Goal: Information Seeking & Learning: Understand process/instructions

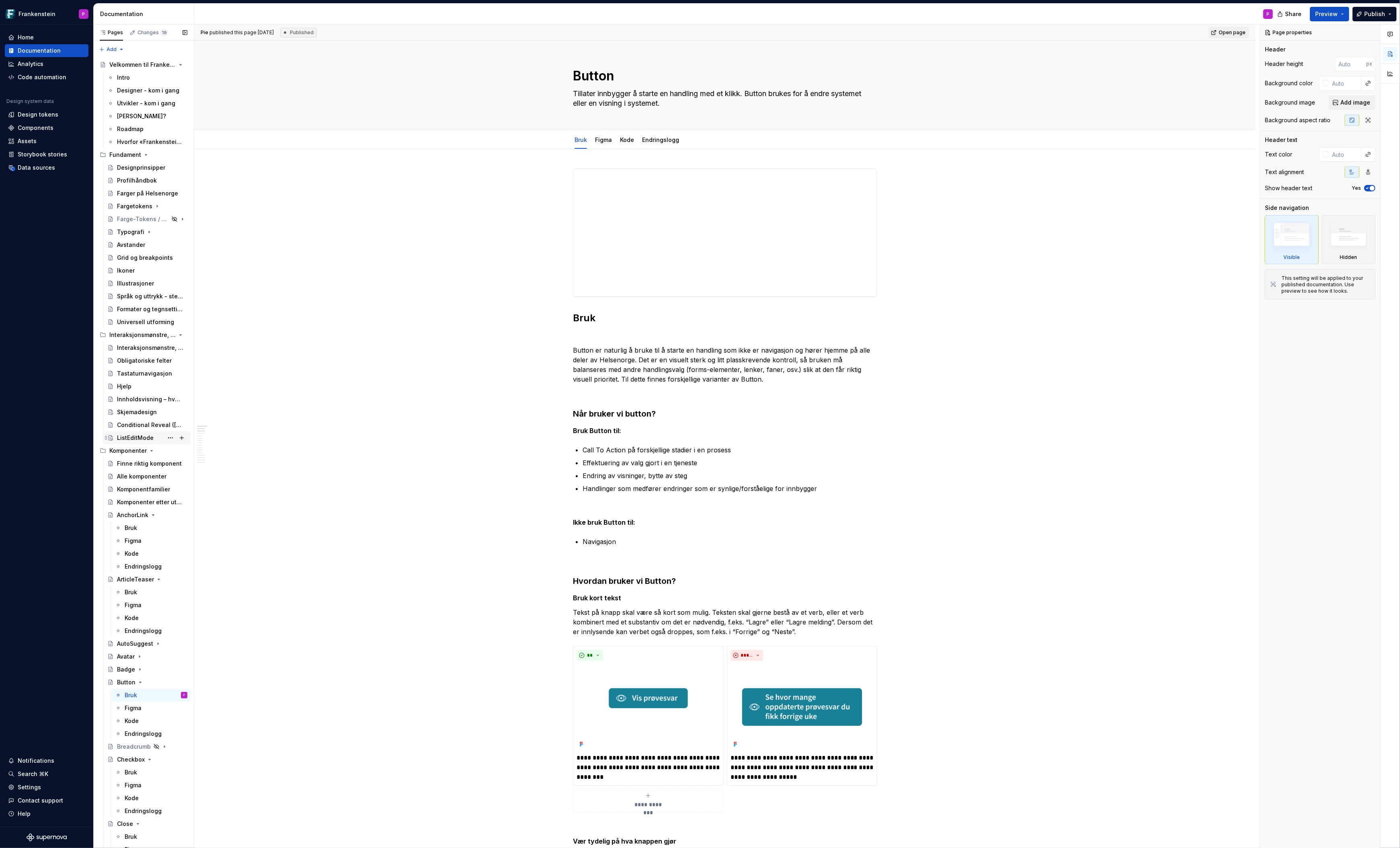
click at [133, 438] on div "ListEditMode" at bounding box center [135, 437] width 37 height 8
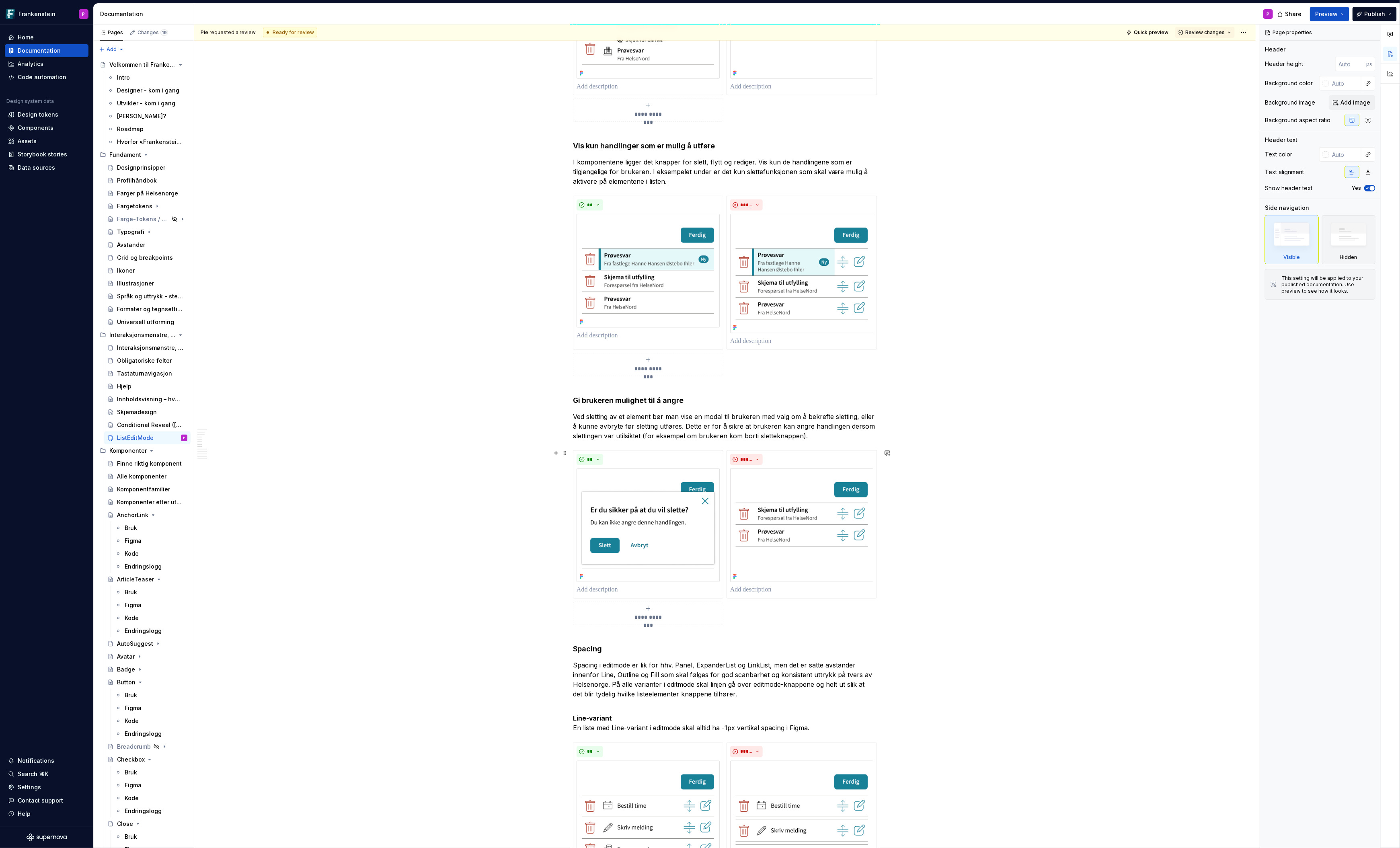
scroll to position [857, 0]
type textarea "*"
click at [704, 413] on p "Ved sletting av et element bør man vise en modal til brukeren med valg om å bek…" at bounding box center [725, 425] width 304 height 29
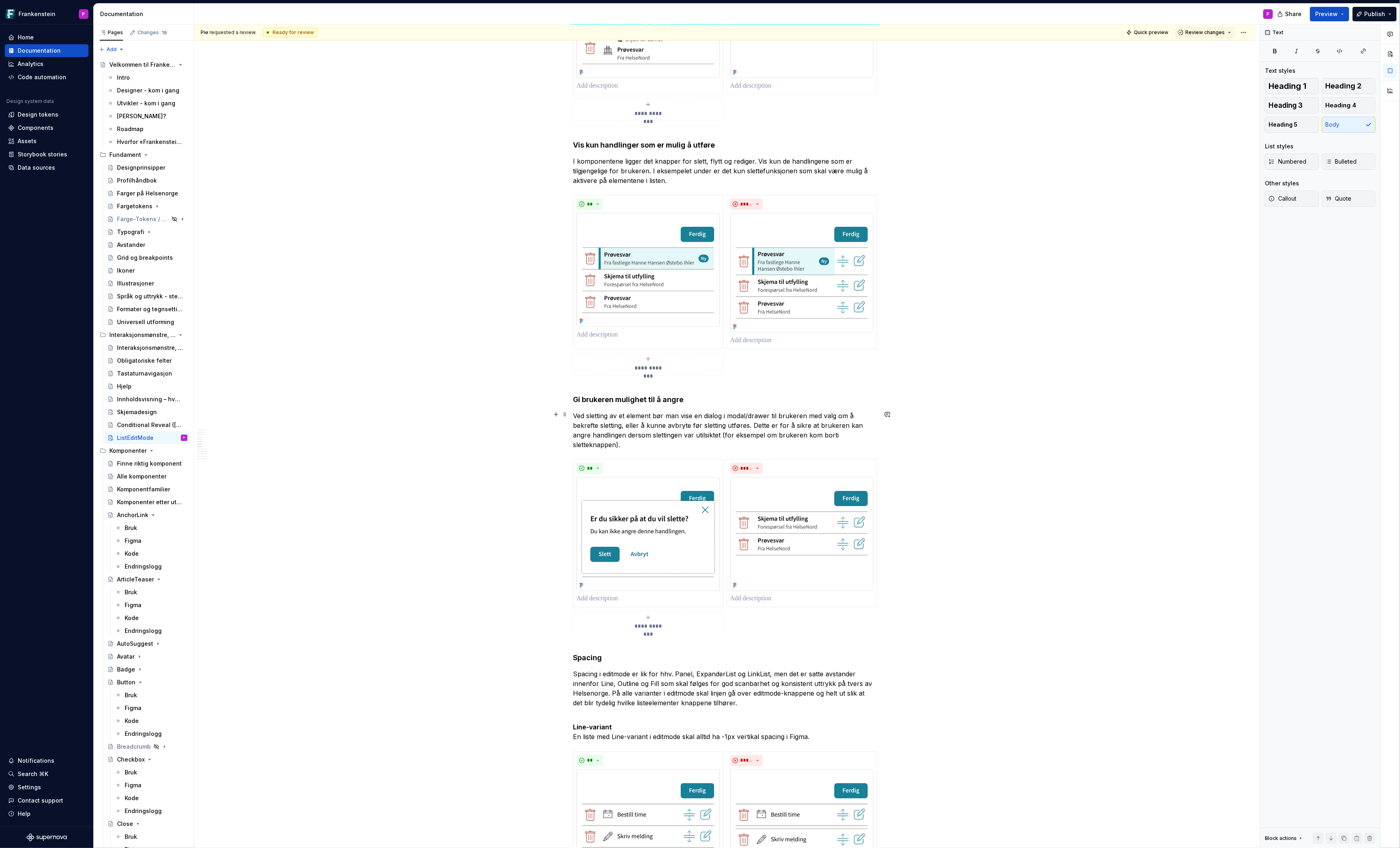
click at [809, 435] on p "Ved sletting av et element bør man vise en dialog i modal/drawer til brukeren m…" at bounding box center [725, 430] width 304 height 39
click at [726, 435] on p "Ved sletting av et element bør man vise en dialog i modal/drawer til brukeren m…" at bounding box center [725, 430] width 304 height 39
click at [620, 441] on p "Ved sletting av et element bør man vise en dialog i modal/drawer til brukeren m…" at bounding box center [725, 430] width 304 height 39
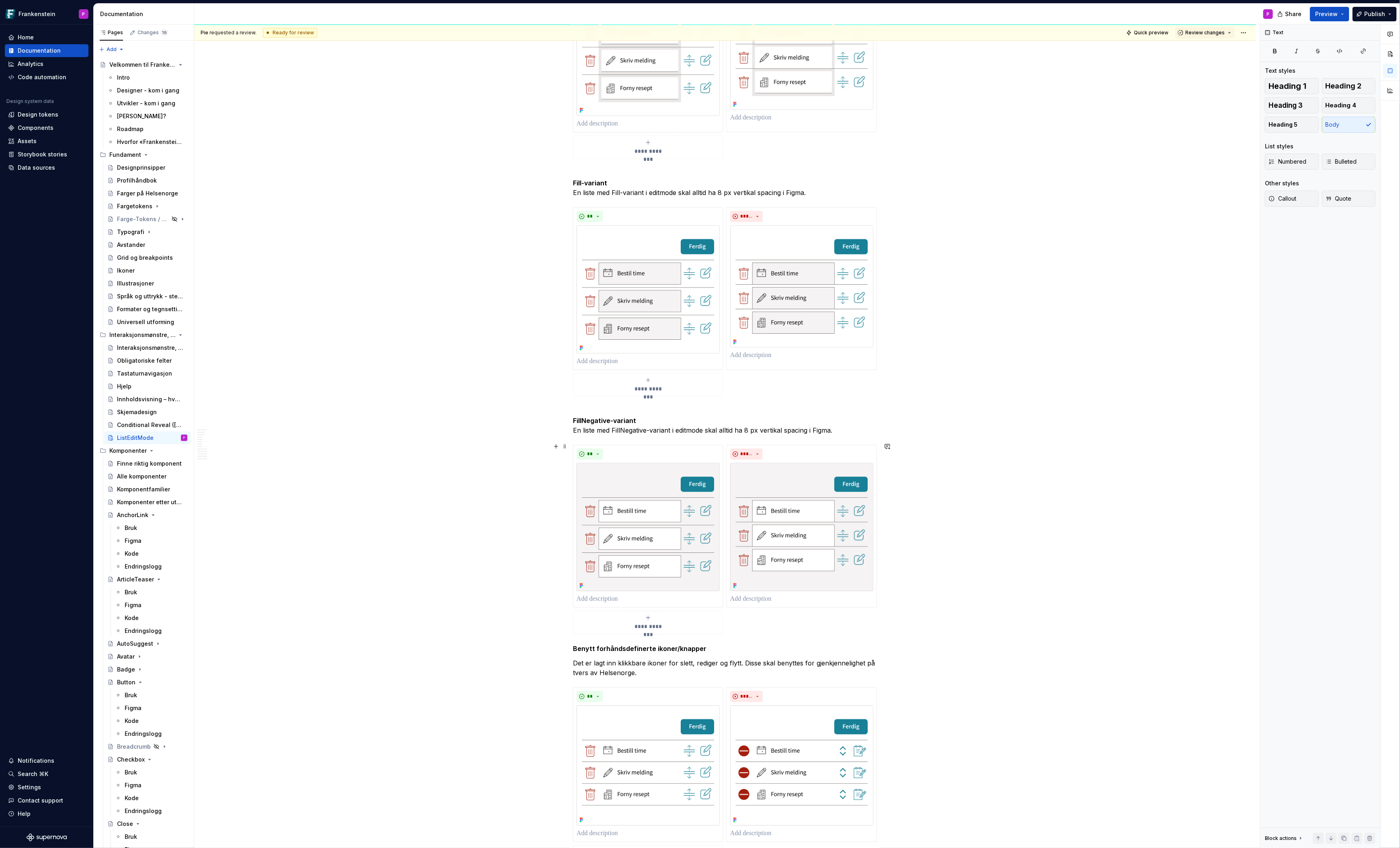
scroll to position [1880, 0]
click at [808, 208] on html "Frankenstein P Home Documentation Analytics Code automation Design system data …" at bounding box center [700, 424] width 1400 height 848
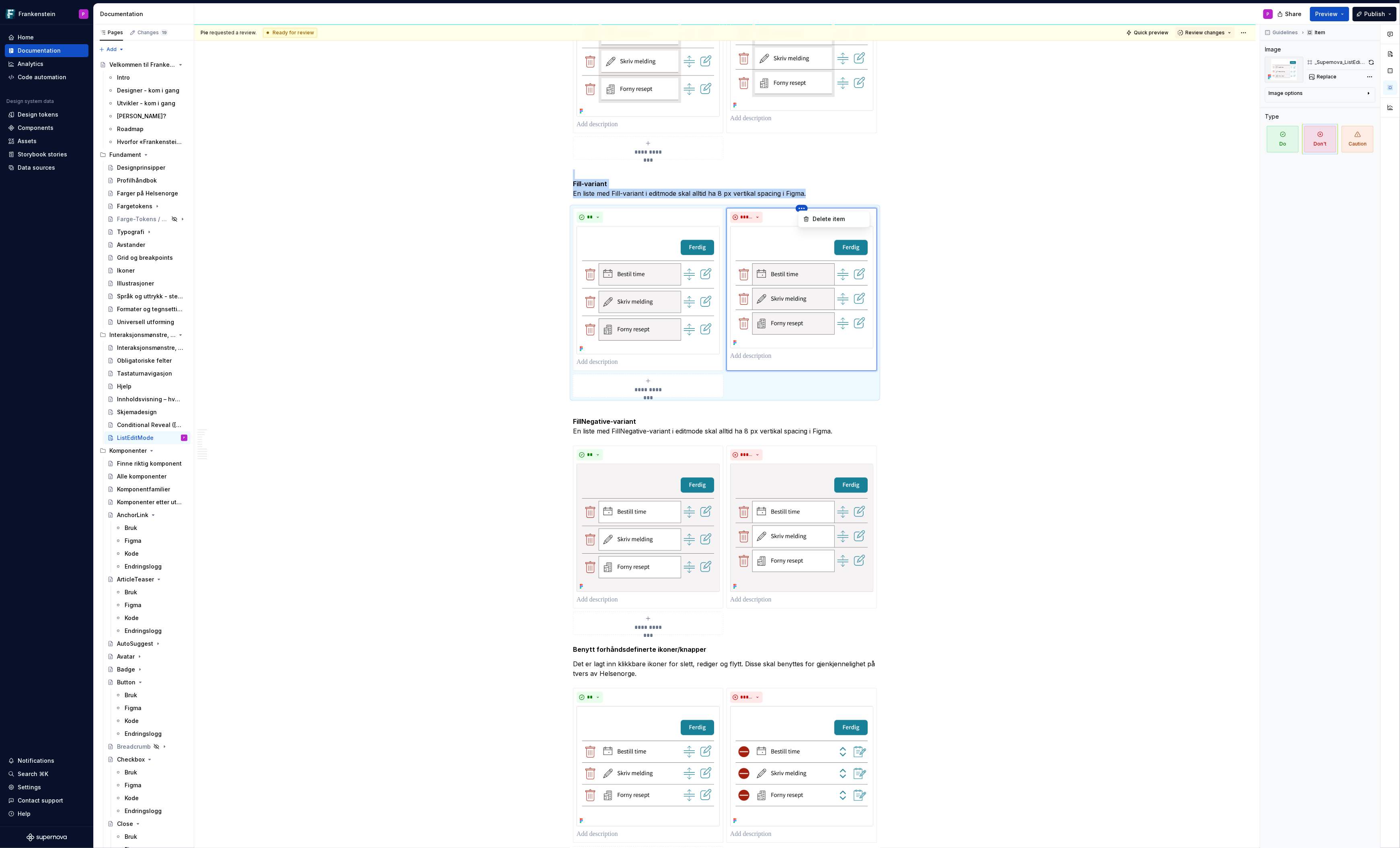
click at [1372, 61] on div "Comments Open comments No comments yet Select ‘Comment’ from the block context …" at bounding box center [1330, 437] width 140 height 824
click at [1368, 60] on button "button" at bounding box center [1371, 62] width 8 height 11
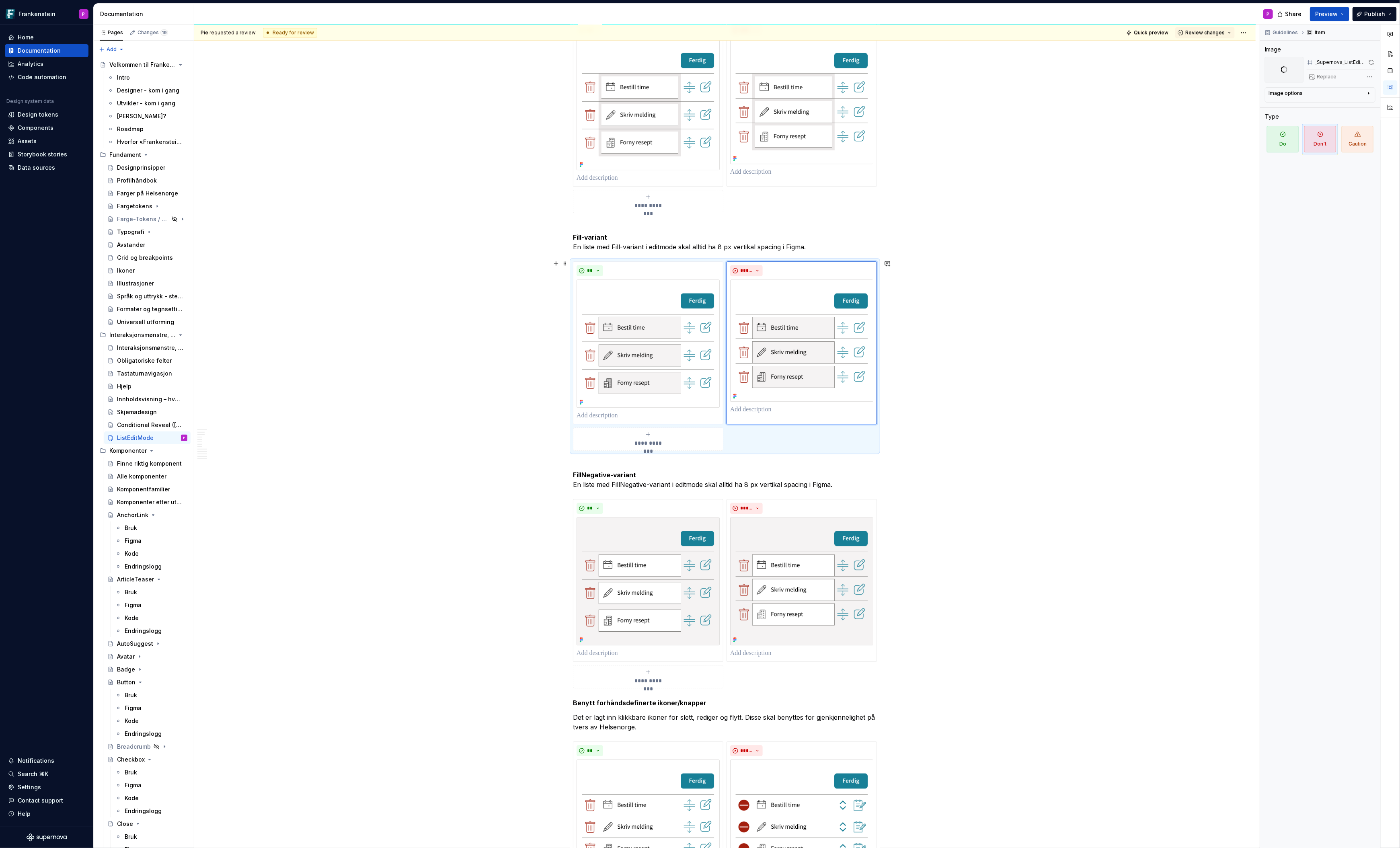
scroll to position [1798, 0]
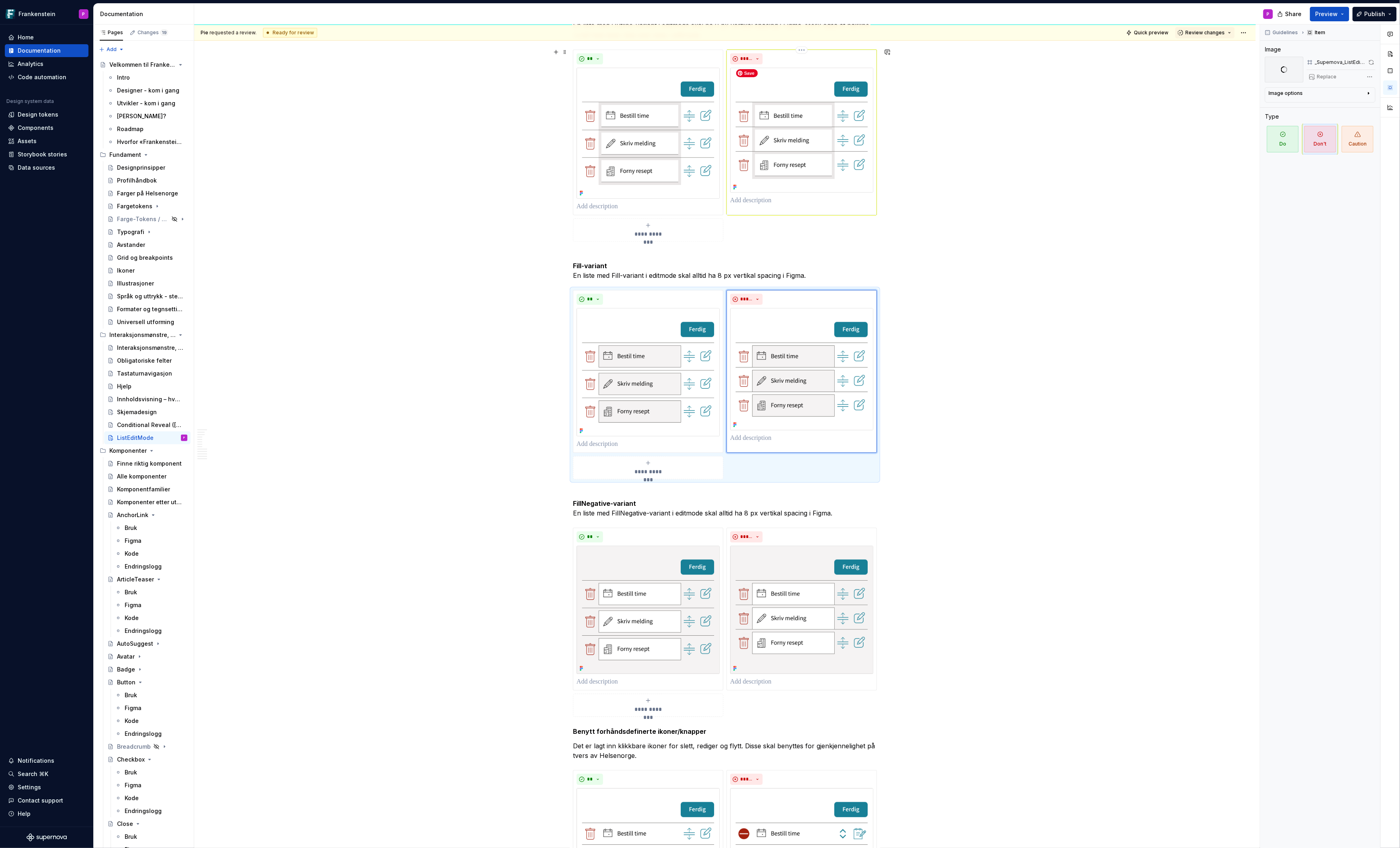
click at [821, 151] on img at bounding box center [801, 130] width 143 height 125
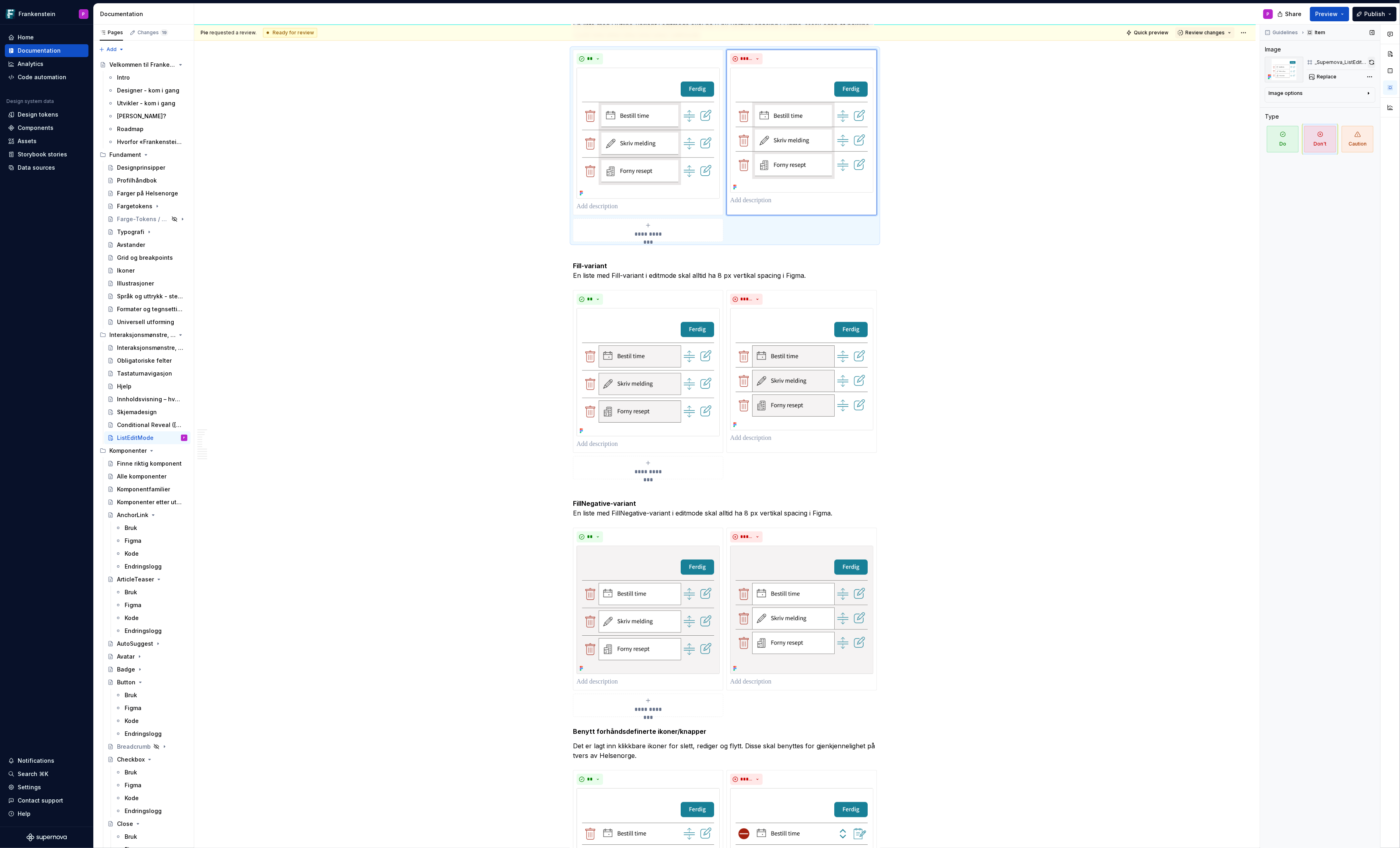
click at [1368, 59] on button "button" at bounding box center [1371, 62] width 8 height 11
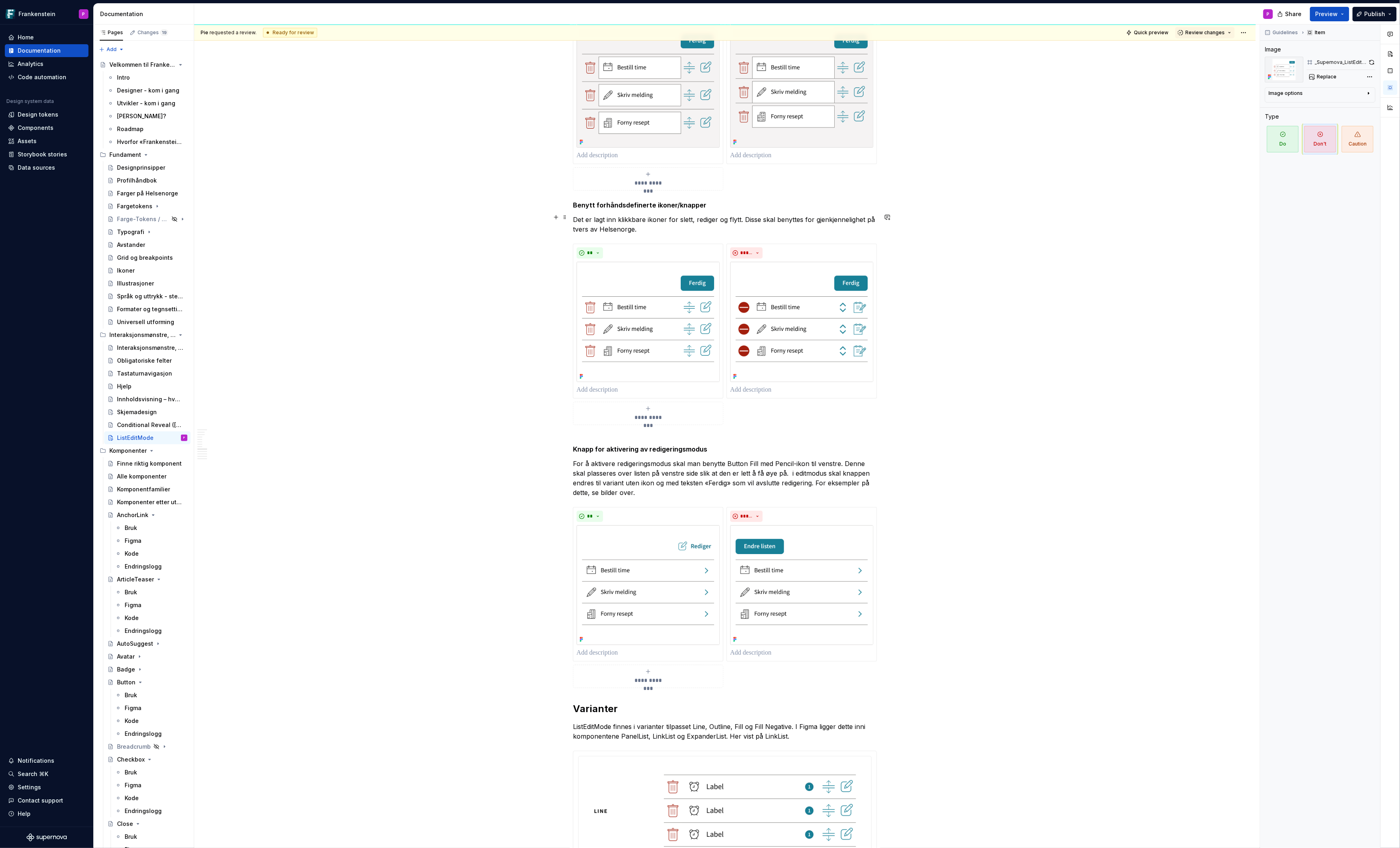
scroll to position [2325, 0]
drag, startPoint x: 685, startPoint y: 468, endPoint x: 664, endPoint y: 469, distance: 21.0
click at [664, 469] on p "For å aktivere redigeringsmodus skal man benytte Button Fill med Pencil-ikon ti…" at bounding box center [725, 476] width 304 height 39
click at [598, 475] on p "For å aktivere redigeringsmodus skal man benytte Button Fill med Pencil-ikon ti…" at bounding box center [725, 476] width 304 height 39
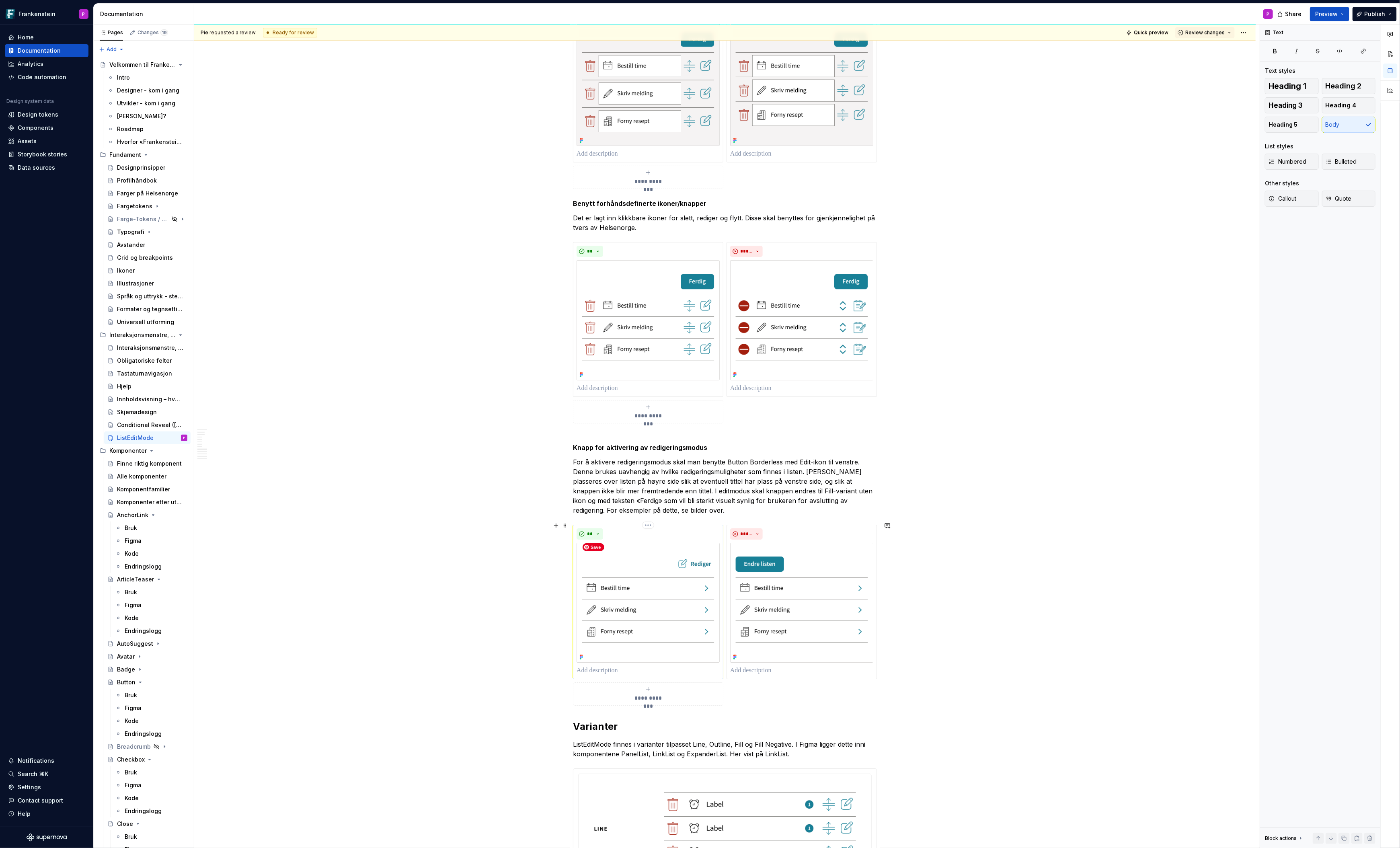
click at [629, 551] on img at bounding box center [648, 603] width 143 height 120
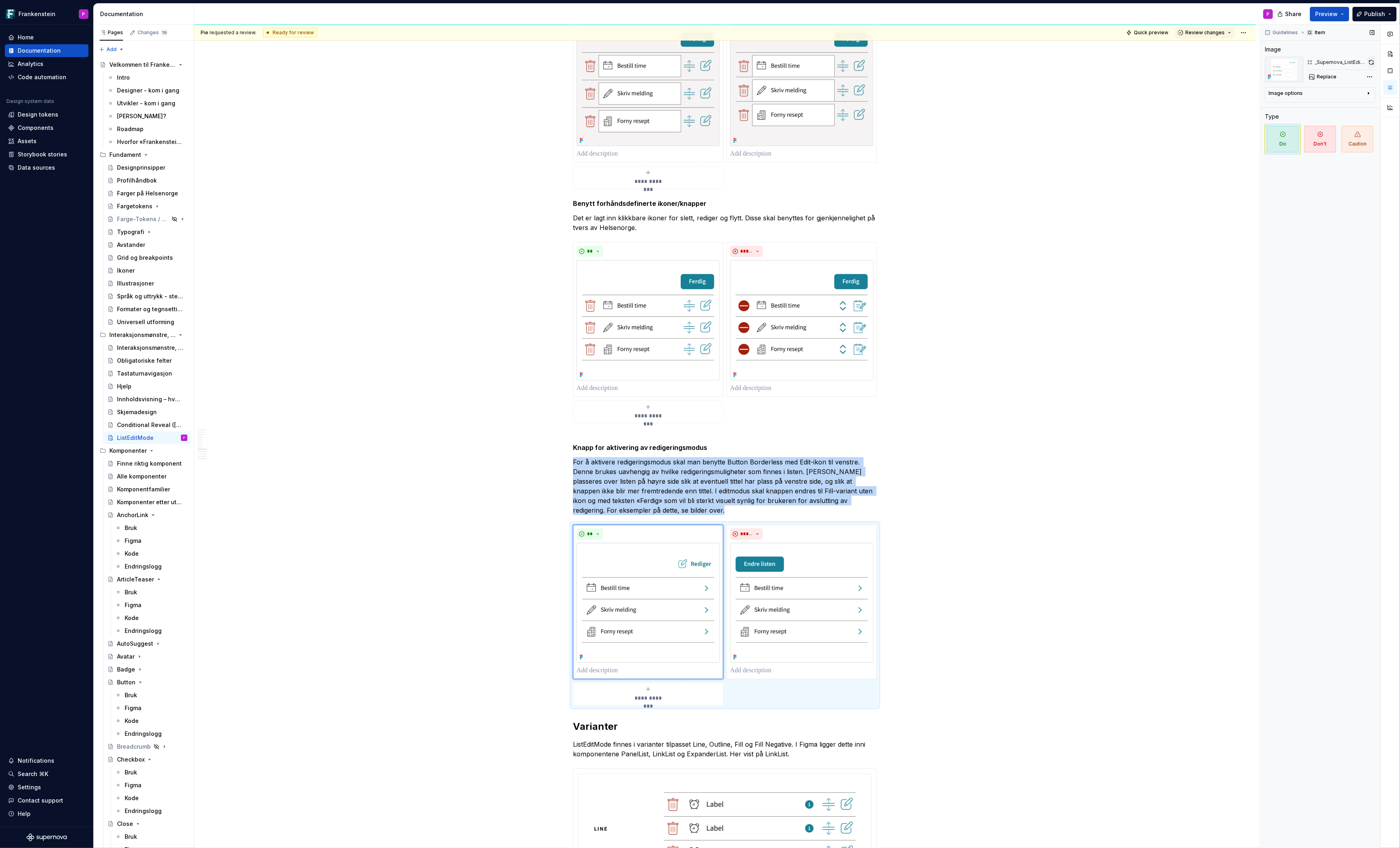
click at [1372, 60] on button "button" at bounding box center [1371, 62] width 8 height 11
click at [631, 482] on p "For å aktivere redigeringsmodus skal man benytte Button Borderless med Edit-iko…" at bounding box center [725, 486] width 304 height 58
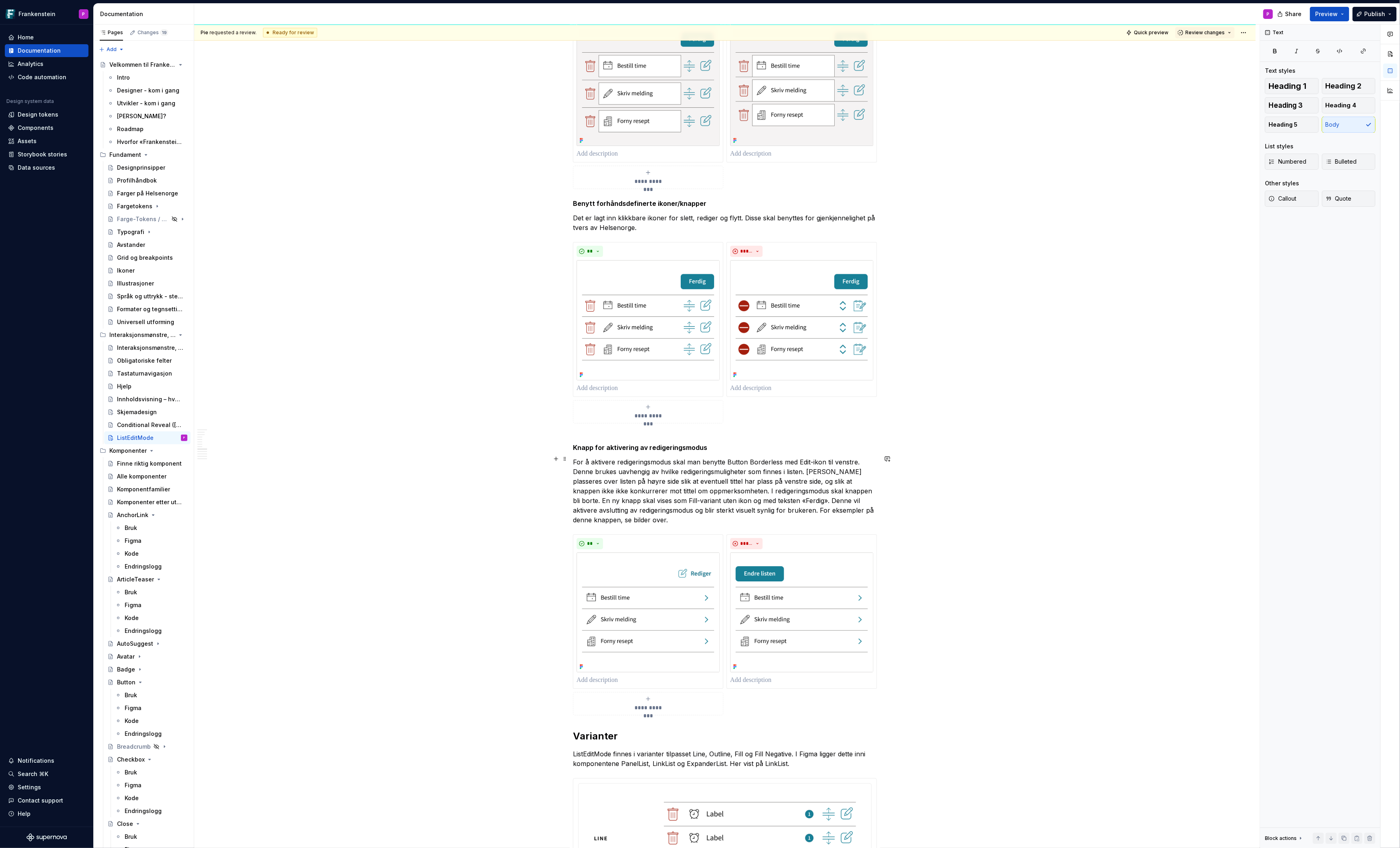
click at [636, 488] on p "For å aktivere redigeringsmodus skal man benytte Button Borderless med Edit-iko…" at bounding box center [725, 491] width 304 height 67
click at [610, 496] on p "For å aktivere redigeringsmodus skal man benytte Button Borderless med Edit-iko…" at bounding box center [725, 491] width 304 height 67
click at [649, 495] on p "For å aktivere redigeringsmodus skal man benytte Button Borderless med Edit-iko…" at bounding box center [725, 491] width 304 height 67
drag, startPoint x: 651, startPoint y: 508, endPoint x: 679, endPoint y: 510, distance: 28.1
click at [679, 510] on p "For å aktivere redigeringsmodus skal man benytte Button Borderless med Edit-iko…" at bounding box center [725, 491] width 304 height 67
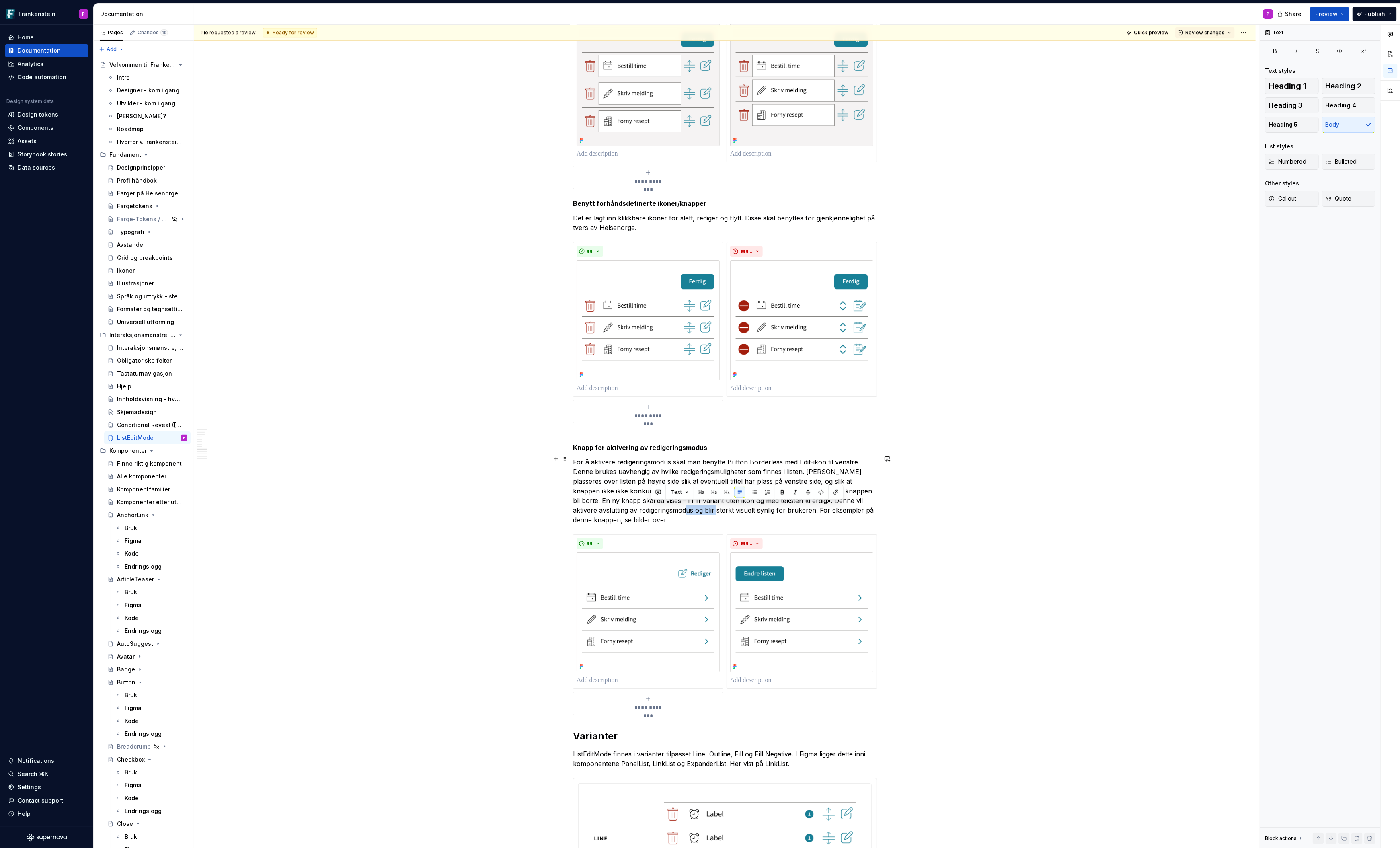
click at [677, 510] on p "For å aktivere redigeringsmodus skal man benytte Button Borderless med Edit-iko…" at bounding box center [725, 491] width 304 height 67
drag, startPoint x: 720, startPoint y: 496, endPoint x: 636, endPoint y: 497, distance: 84.0
click at [636, 497] on p "For å aktivere redigeringsmodus skal man benytte Button Borderless med Edit-iko…" at bounding box center [725, 491] width 304 height 67
click at [857, 498] on p "For å aktivere redigeringsmodus skal man benytte Button Borderless med Edit-iko…" at bounding box center [725, 491] width 304 height 67
drag, startPoint x: 636, startPoint y: 508, endPoint x: 612, endPoint y: 506, distance: 24.1
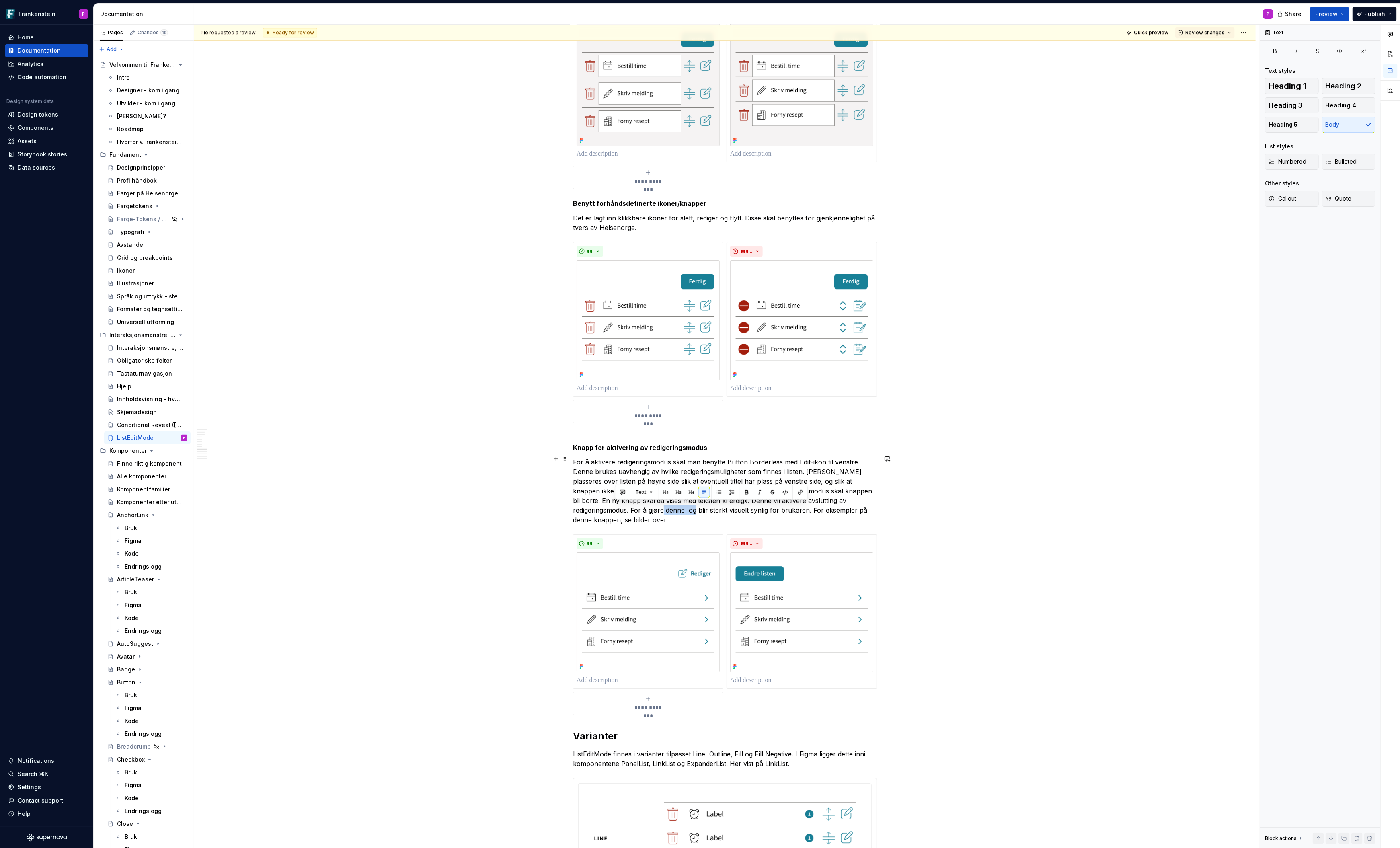
click at [612, 507] on p "For å aktivere redigeringsmodus skal man benytte Button Borderless med Edit-iko…" at bounding box center [725, 491] width 304 height 67
click at [711, 507] on p "For å aktivere redigeringsmodus skal man benytte Button Borderless med Edit-iko…" at bounding box center [725, 491] width 304 height 67
click at [717, 505] on p "For å aktivere redigeringsmodus skal man benytte Button Borderless med Edit-iko…" at bounding box center [725, 491] width 304 height 67
drag, startPoint x: 839, startPoint y: 507, endPoint x: 800, endPoint y: 505, distance: 39.1
click at [800, 505] on p "For å aktivere redigeringsmodus skal man benytte Button Borderless med Edit-iko…" at bounding box center [725, 491] width 304 height 67
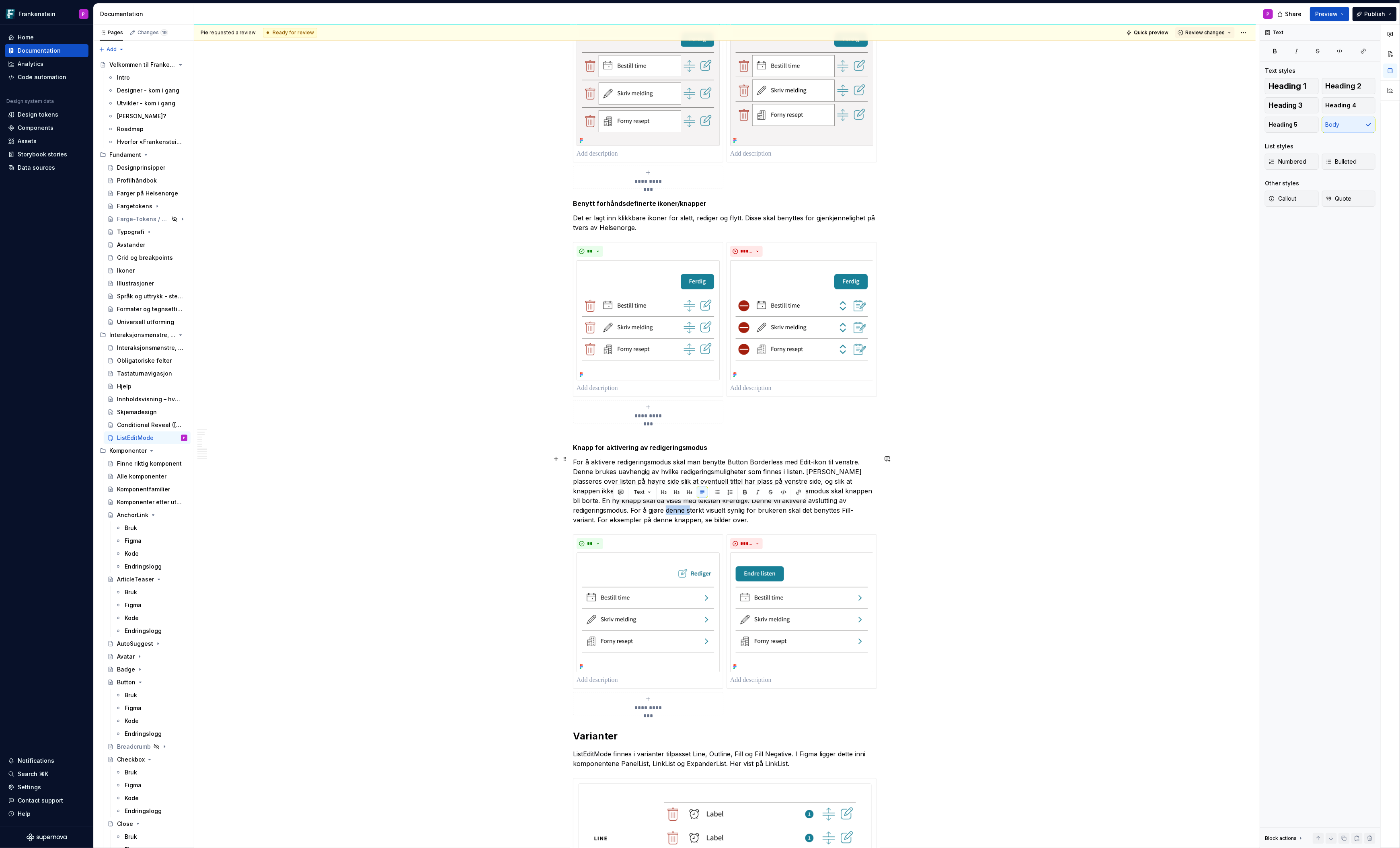
drag, startPoint x: 614, startPoint y: 508, endPoint x: 631, endPoint y: 505, distance: 17.3
click at [631, 505] on p "For å aktivere redigeringsmodus skal man benytte Button Borderless med Edit-iko…" at bounding box center [725, 491] width 304 height 67
click at [784, 509] on p "For å aktivere redigeringsmodus skal man benytte Button Borderless med Edit-iko…" at bounding box center [725, 491] width 304 height 67
click at [653, 569] on img at bounding box center [648, 612] width 143 height 120
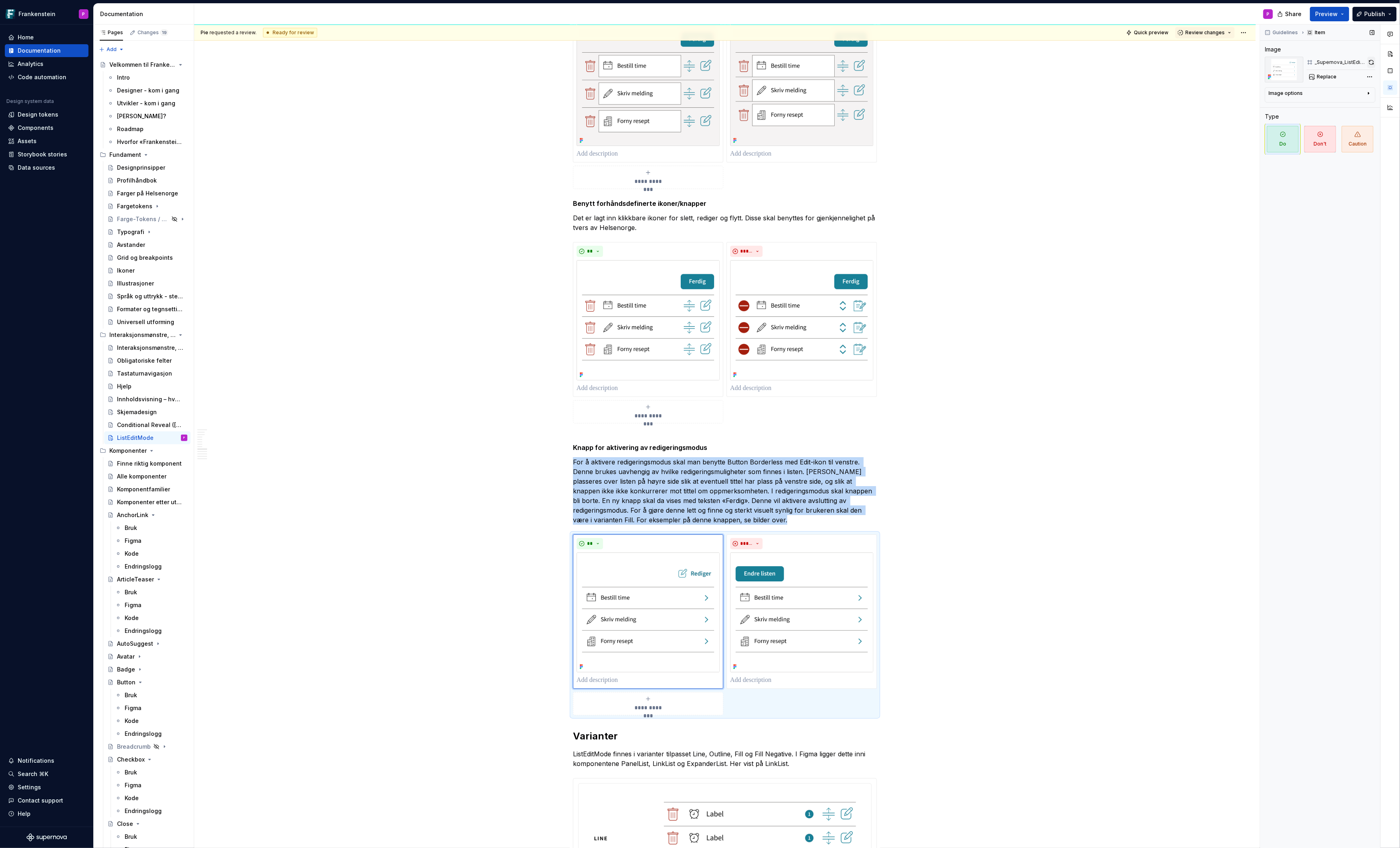
click at [1371, 62] on button "button" at bounding box center [1371, 62] width 8 height 11
click at [818, 564] on img at bounding box center [801, 612] width 143 height 120
click at [1371, 60] on button "button" at bounding box center [1371, 62] width 8 height 11
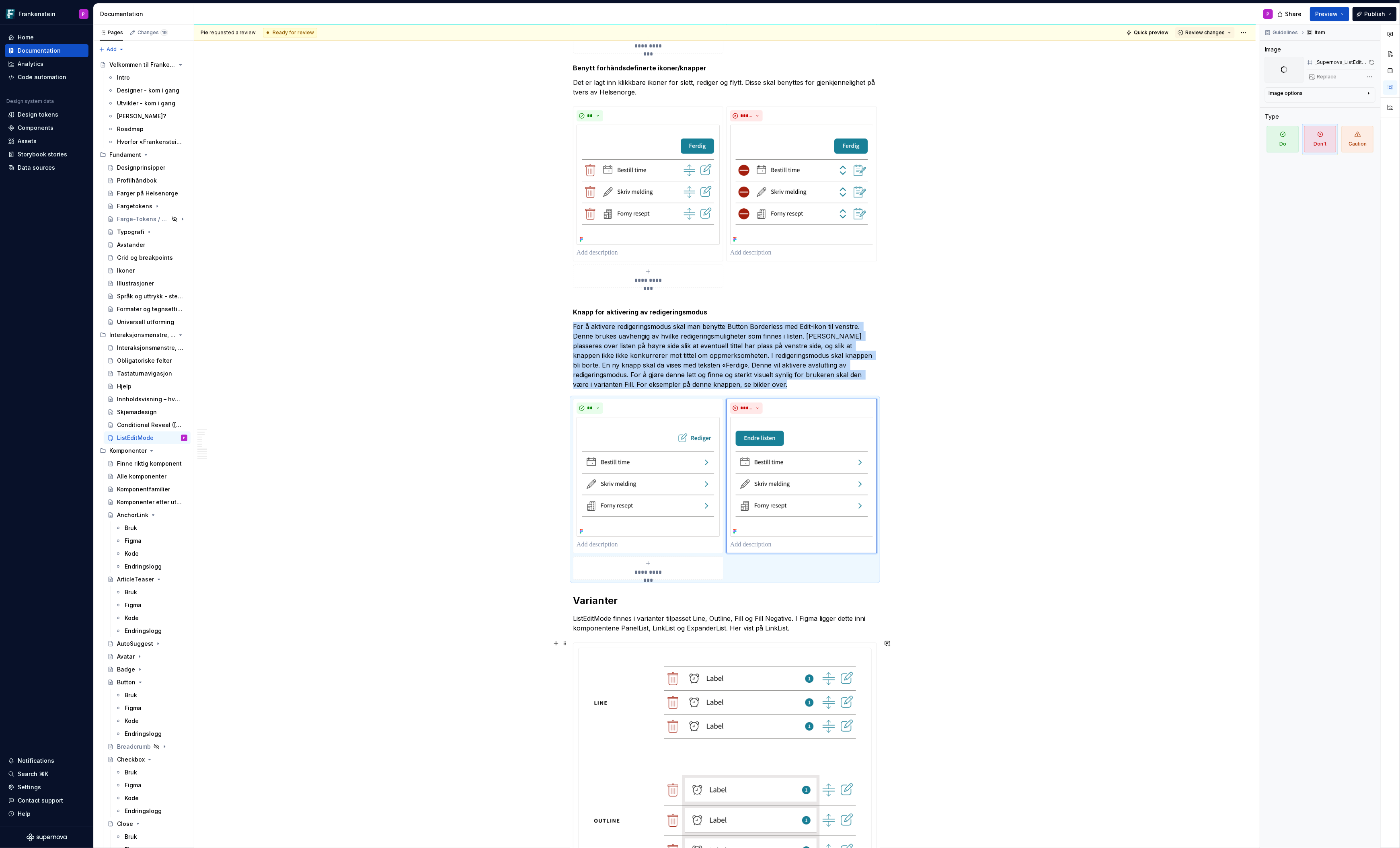
scroll to position [2505, 0]
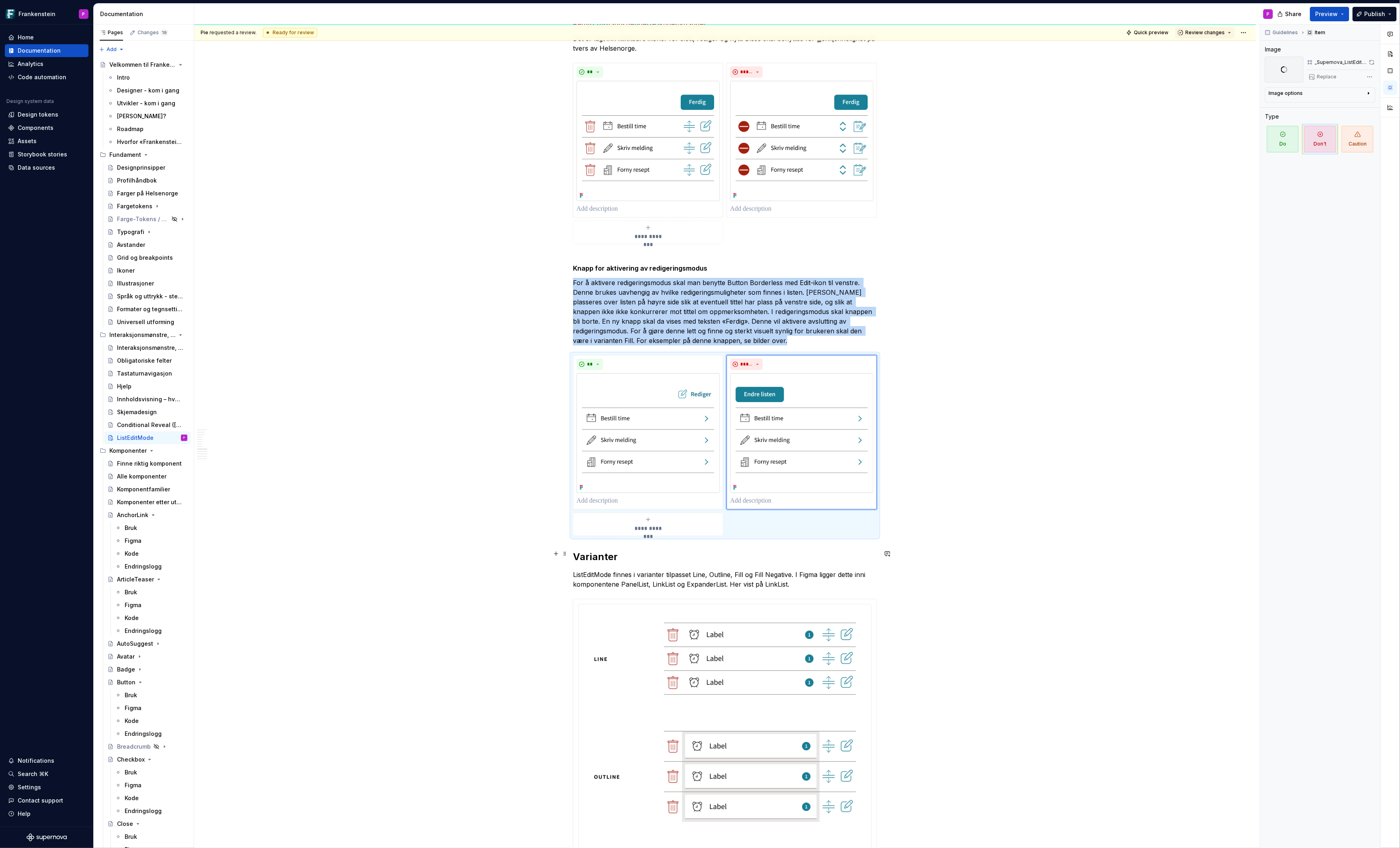
click at [572, 552] on div "**********" at bounding box center [724, 521] width 1061 height 5776
click at [577, 552] on h2 "Varianter" at bounding box center [725, 557] width 304 height 13
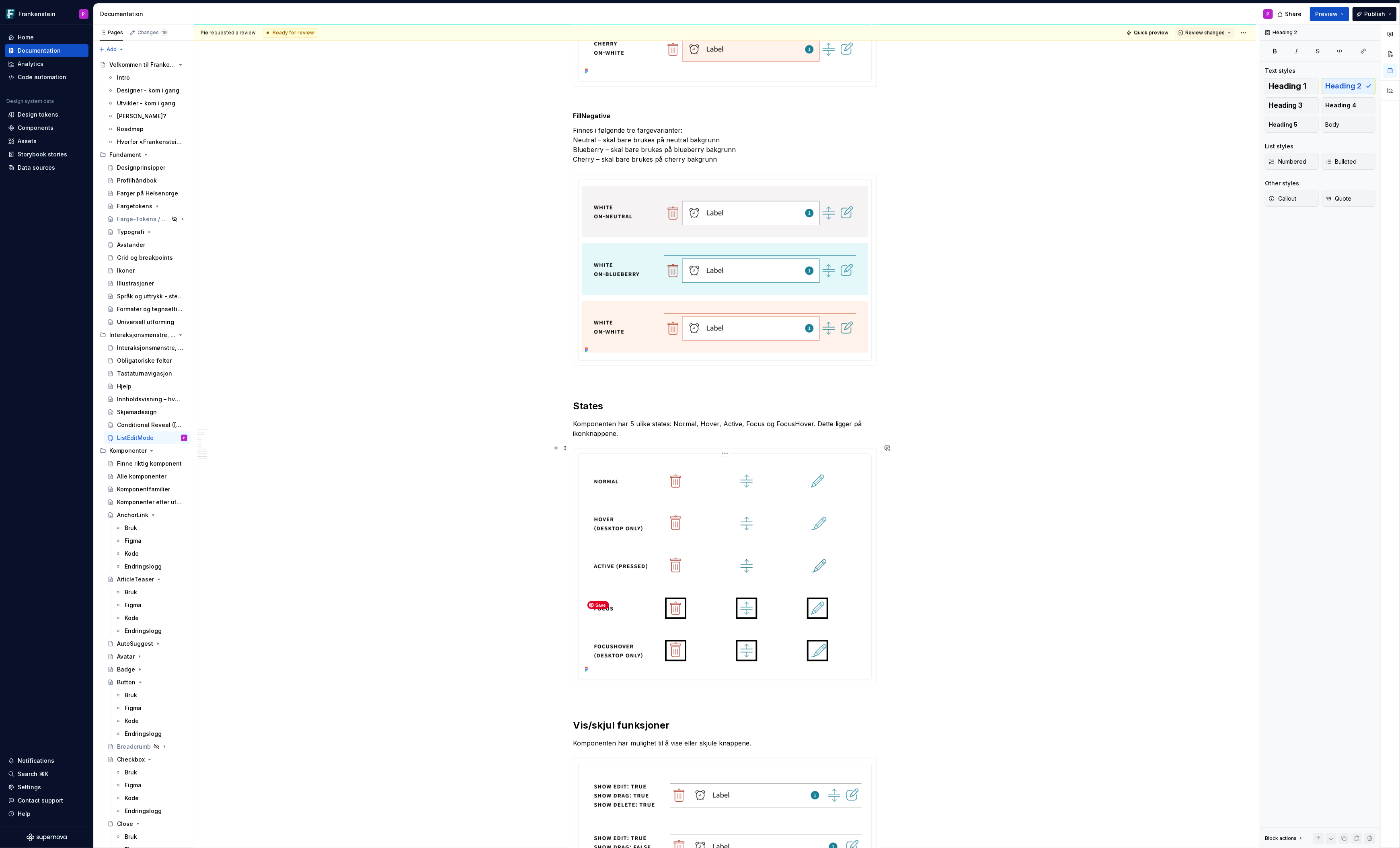
scroll to position [4500, 0]
click at [724, 465] on img at bounding box center [725, 564] width 286 height 218
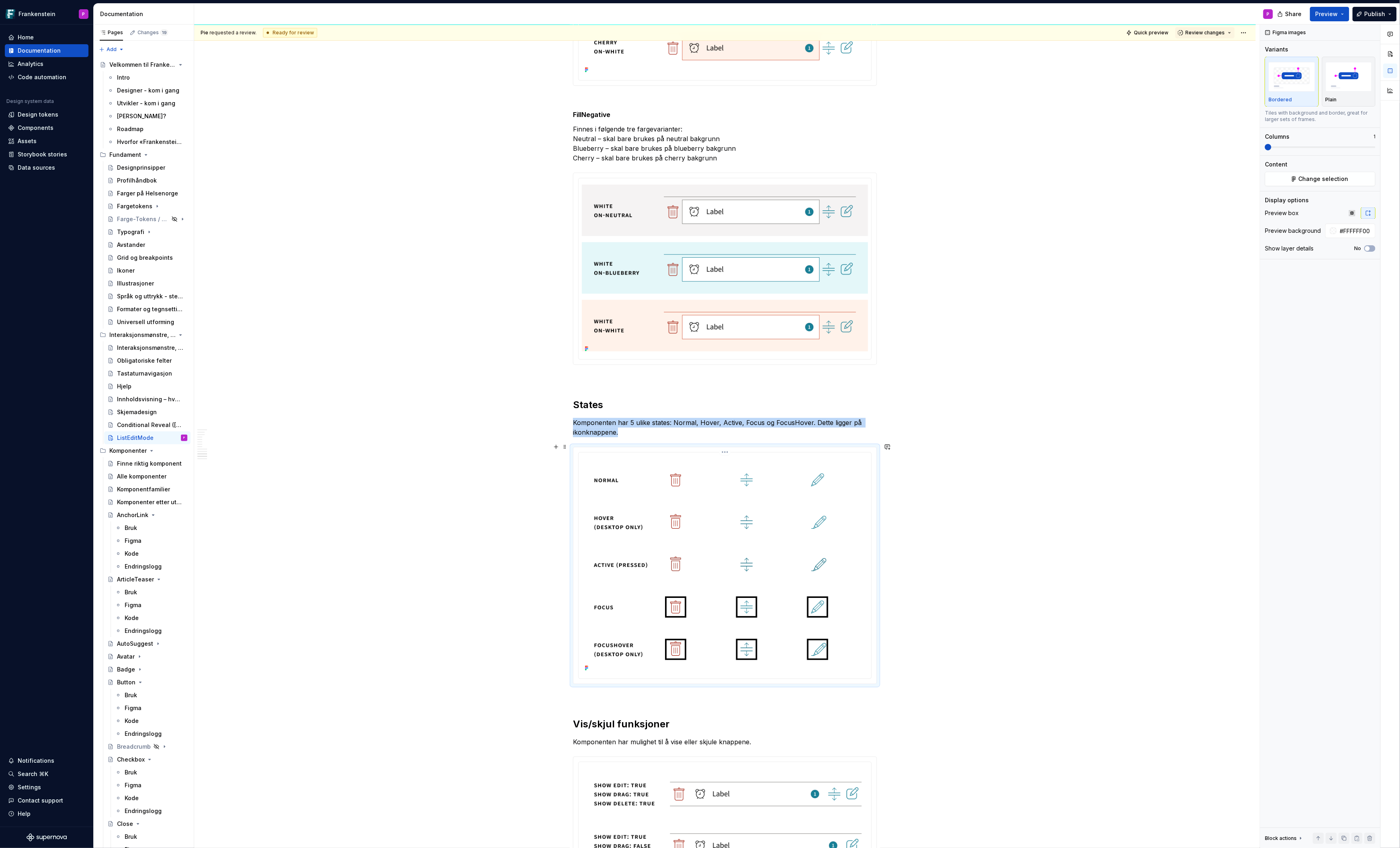
click at [724, 448] on html "Frankenstein P Home Documentation Analytics Code automation Design system data …" at bounding box center [700, 424] width 1400 height 848
click at [740, 487] on div "Update Figma image" at bounding box center [770, 489] width 67 height 8
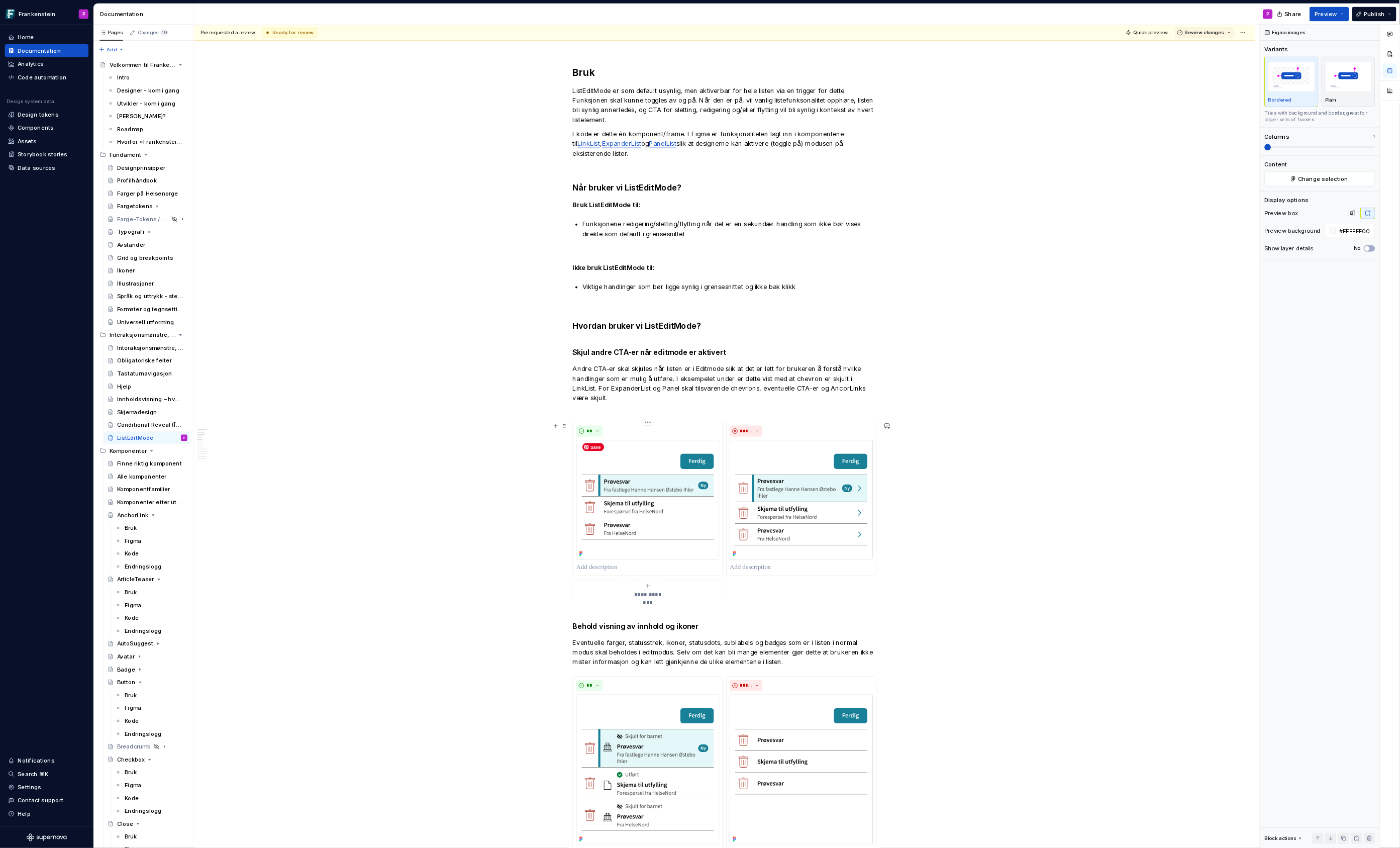
scroll to position [0, 0]
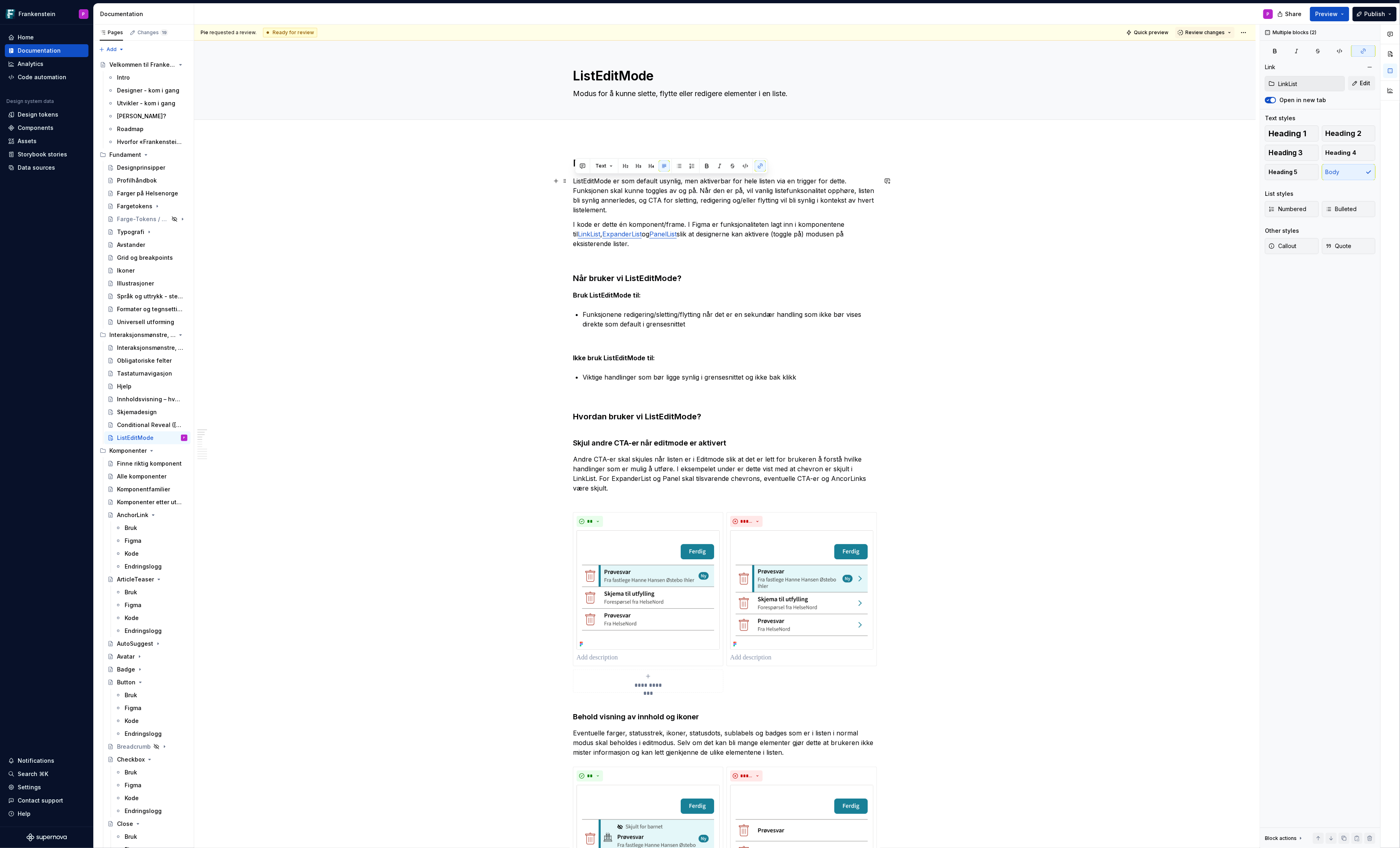
drag, startPoint x: 601, startPoint y: 245, endPoint x: 572, endPoint y: 182, distance: 69.4
copy div "ListEditMode er som default usynlig, men aktiverbar for hele listen via en trig…"
drag, startPoint x: 612, startPoint y: 191, endPoint x: 643, endPoint y: 191, distance: 31.0
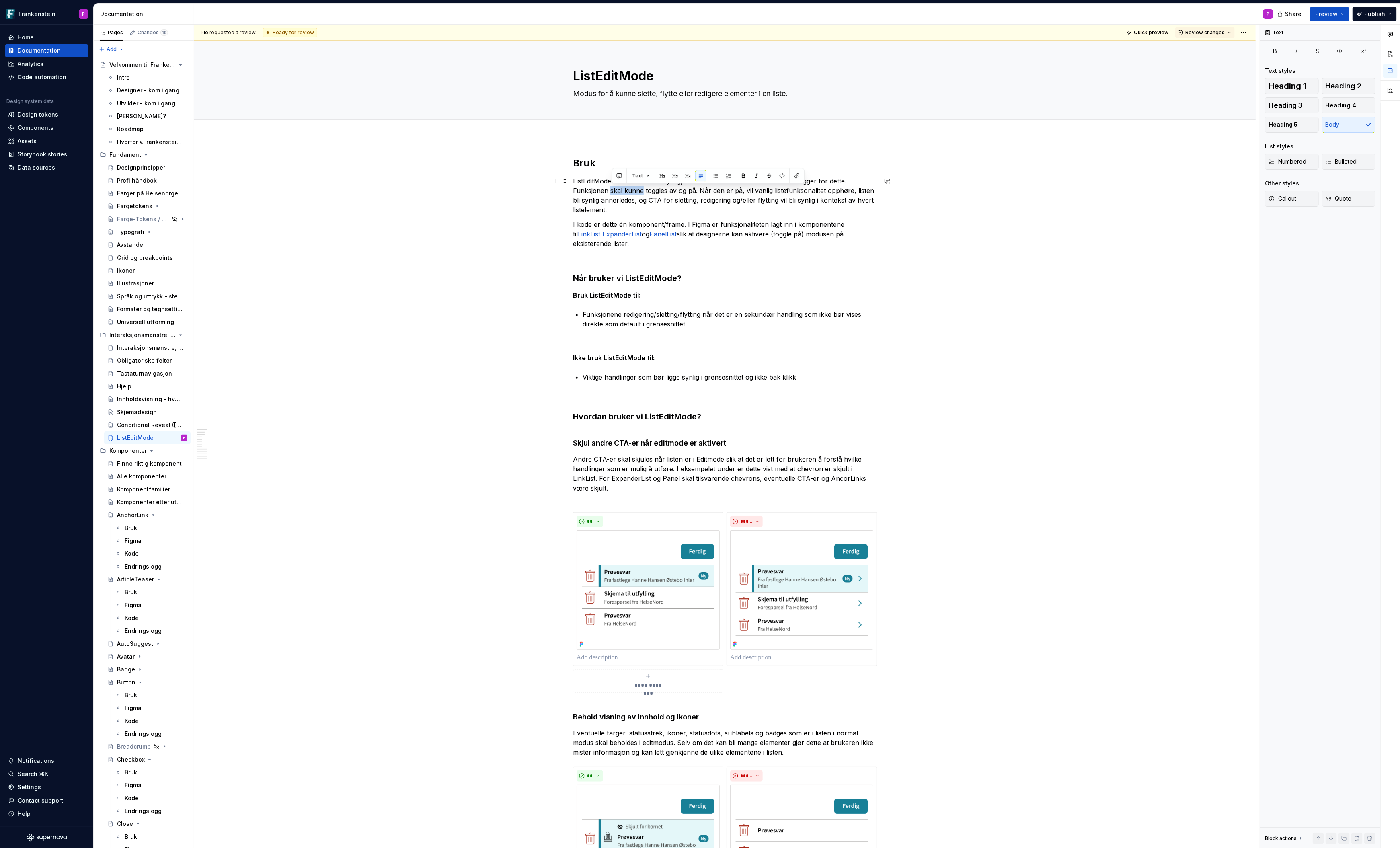
click at [643, 191] on p "ListEditMode er som default usynlig, men aktiverbar for hele listen via en trig…" at bounding box center [725, 195] width 304 height 39
drag, startPoint x: 586, startPoint y: 314, endPoint x: 697, endPoint y: 322, distance: 111.3
click at [697, 322] on p "Funksjonene redigering/sletting/flytting når det er en sekundær handling som ik…" at bounding box center [729, 319] width 294 height 19
copy p "Funksjonene redigering/sletting/flytting når det er en sekundær handling som ik…"
click at [701, 323] on p "Funksjonene redigering/sletting/flytting når det er en sekundær handling som ik…" at bounding box center [729, 319] width 294 height 19
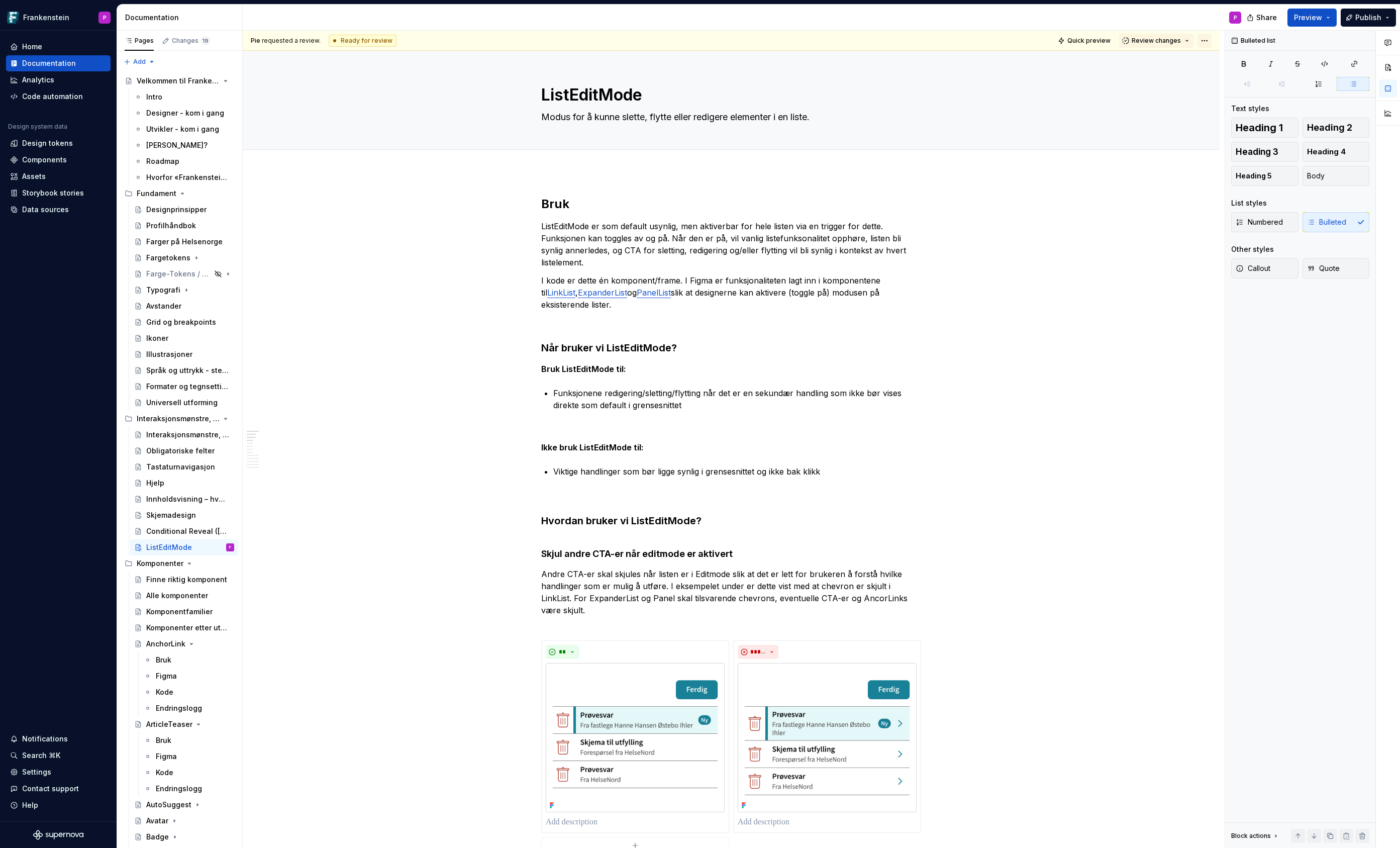
click at [1209, 39] on html "Frankenstein P Home Documentation Analytics Code automation Design system data …" at bounding box center [700, 424] width 1400 height 848
click at [1210, 40] on html "Frankenstein P Home Documentation Analytics Code automation Design system data …" at bounding box center [700, 424] width 1400 height 848
click at [1267, 17] on span "Share" at bounding box center [1267, 17] width 21 height 10
click at [1258, 58] on span "Copy link" at bounding box center [1255, 58] width 33 height 10
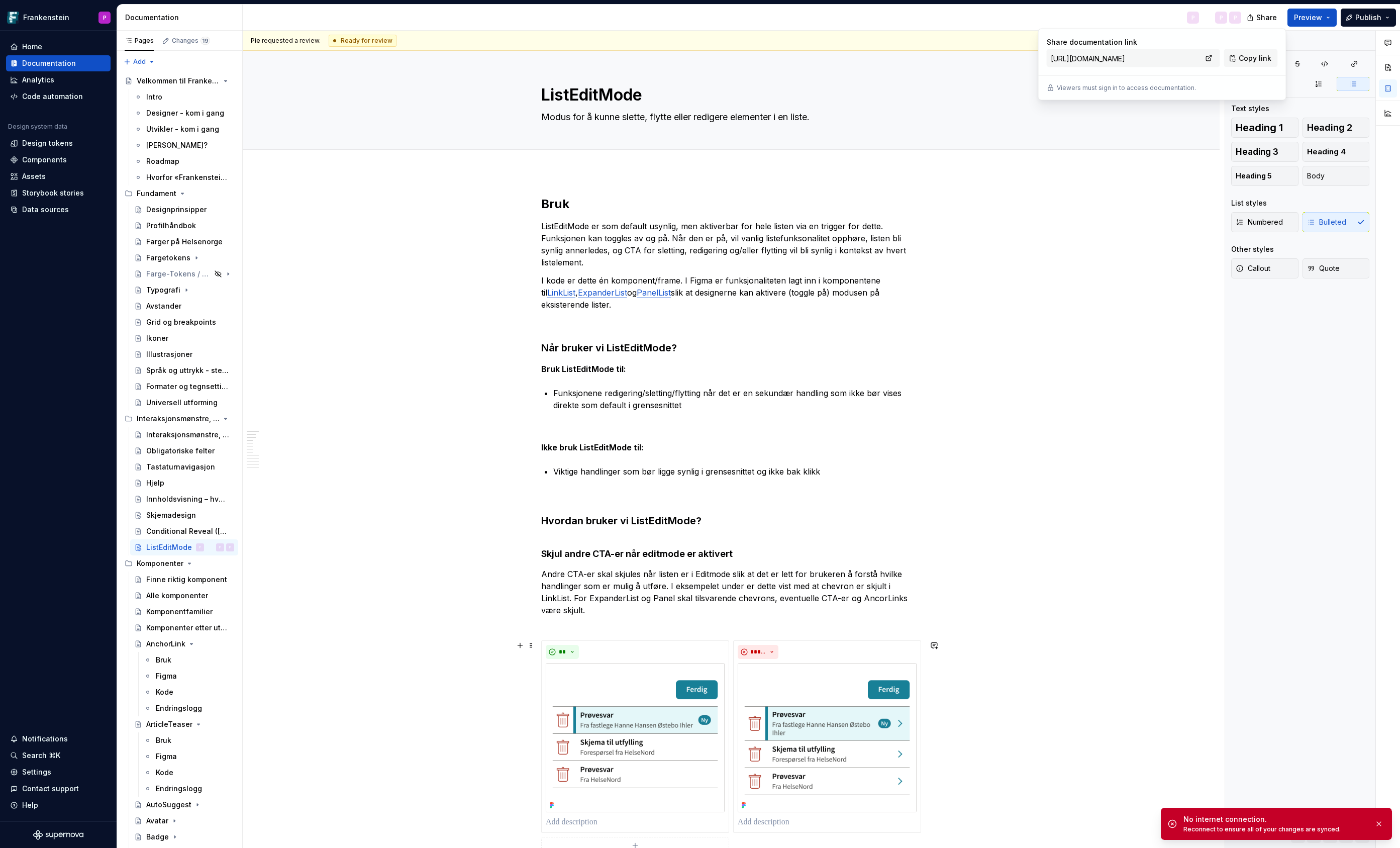
type textarea "*"
